Goal: Find specific page/section: Find specific page/section

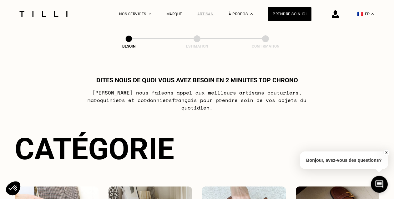
click at [205, 15] on div "Artisan" at bounding box center [205, 14] width 17 height 4
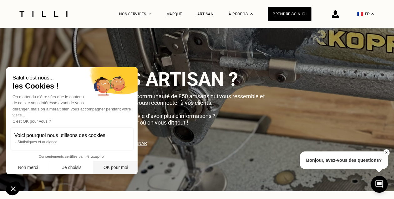
click at [119, 165] on button "OK pour moi" at bounding box center [116, 167] width 44 height 13
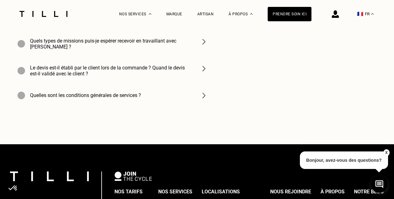
scroll to position [2376, 0]
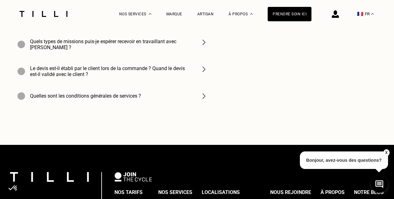
click at [131, 92] on div "Quelles sont les conditions générales de services ?" at bounding box center [80, 96] width 124 height 8
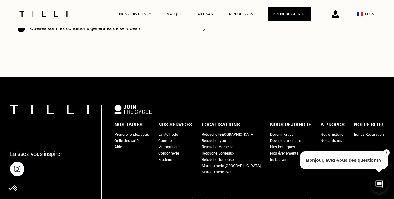
scroll to position [2445, 0]
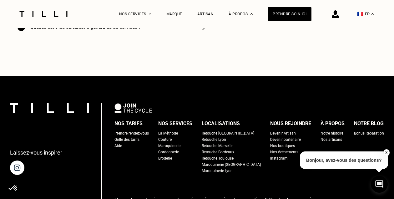
click at [218, 130] on div "Retouche [GEOGRAPHIC_DATA]" at bounding box center [228, 133] width 53 height 6
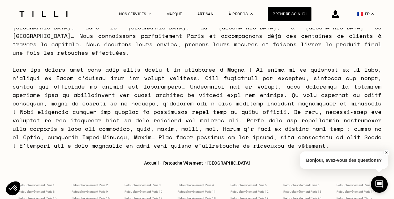
scroll to position [2646, 0]
